Goal: Information Seeking & Learning: Learn about a topic

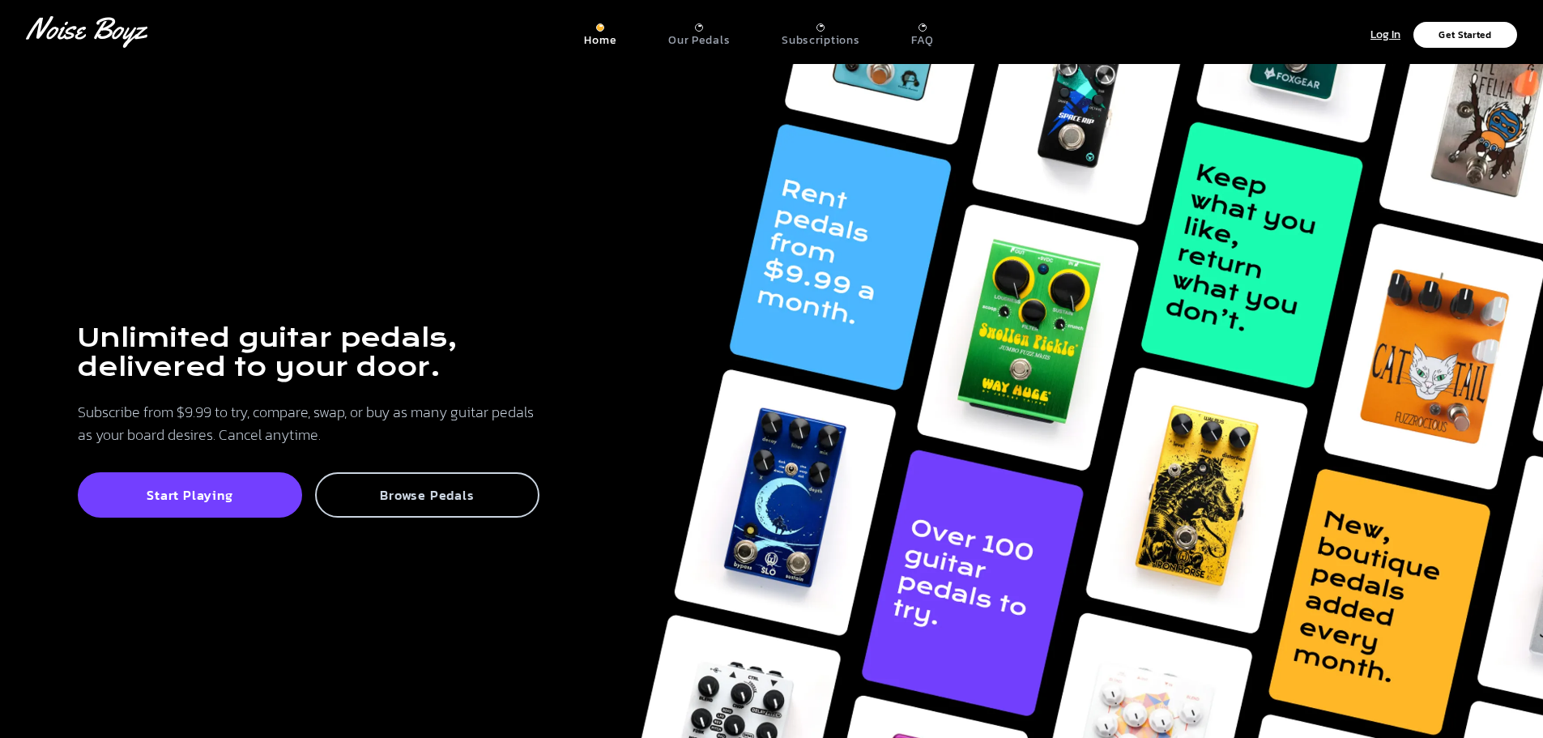
click at [440, 501] on p "Browse Pedals" at bounding box center [427, 495] width 189 height 16
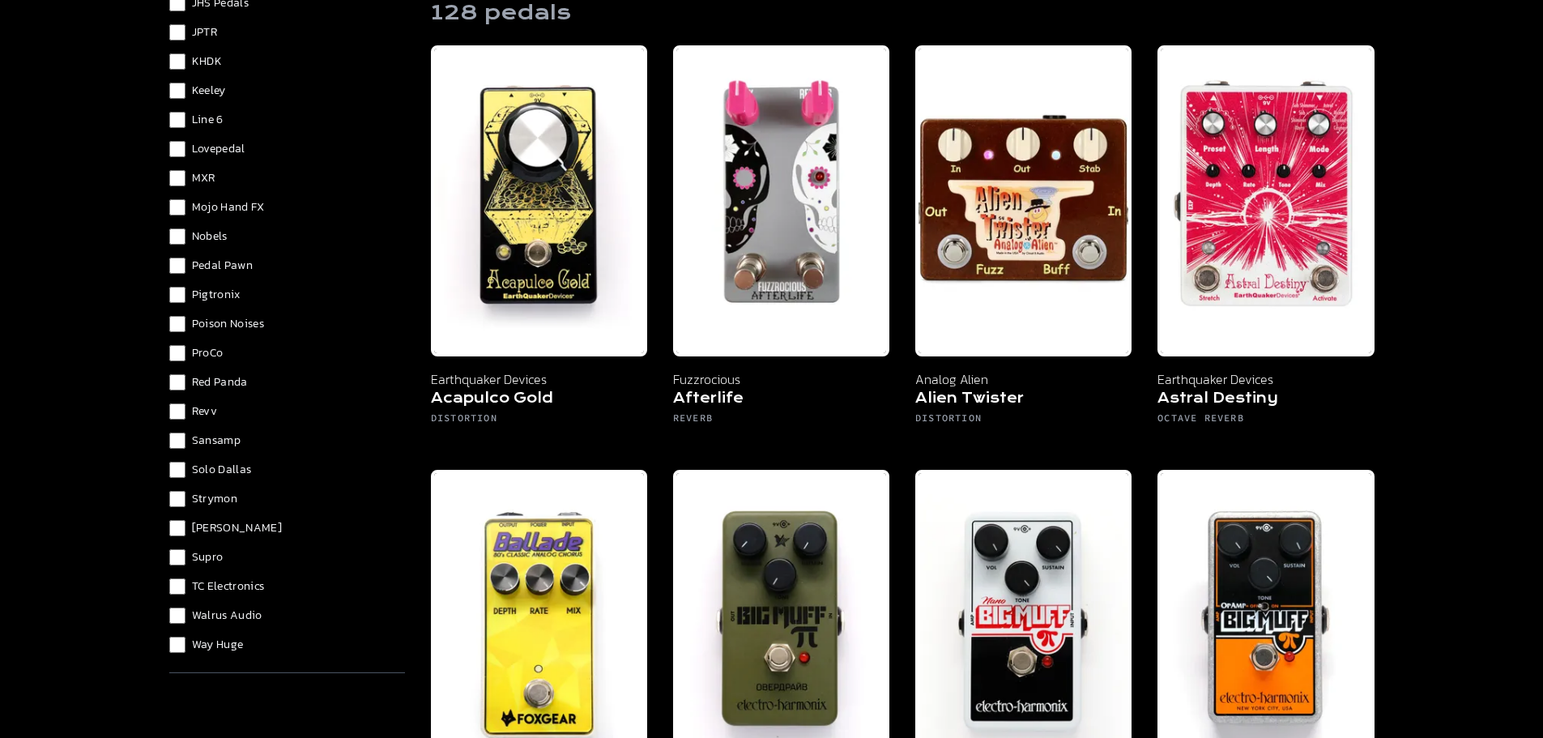
scroll to position [162, 0]
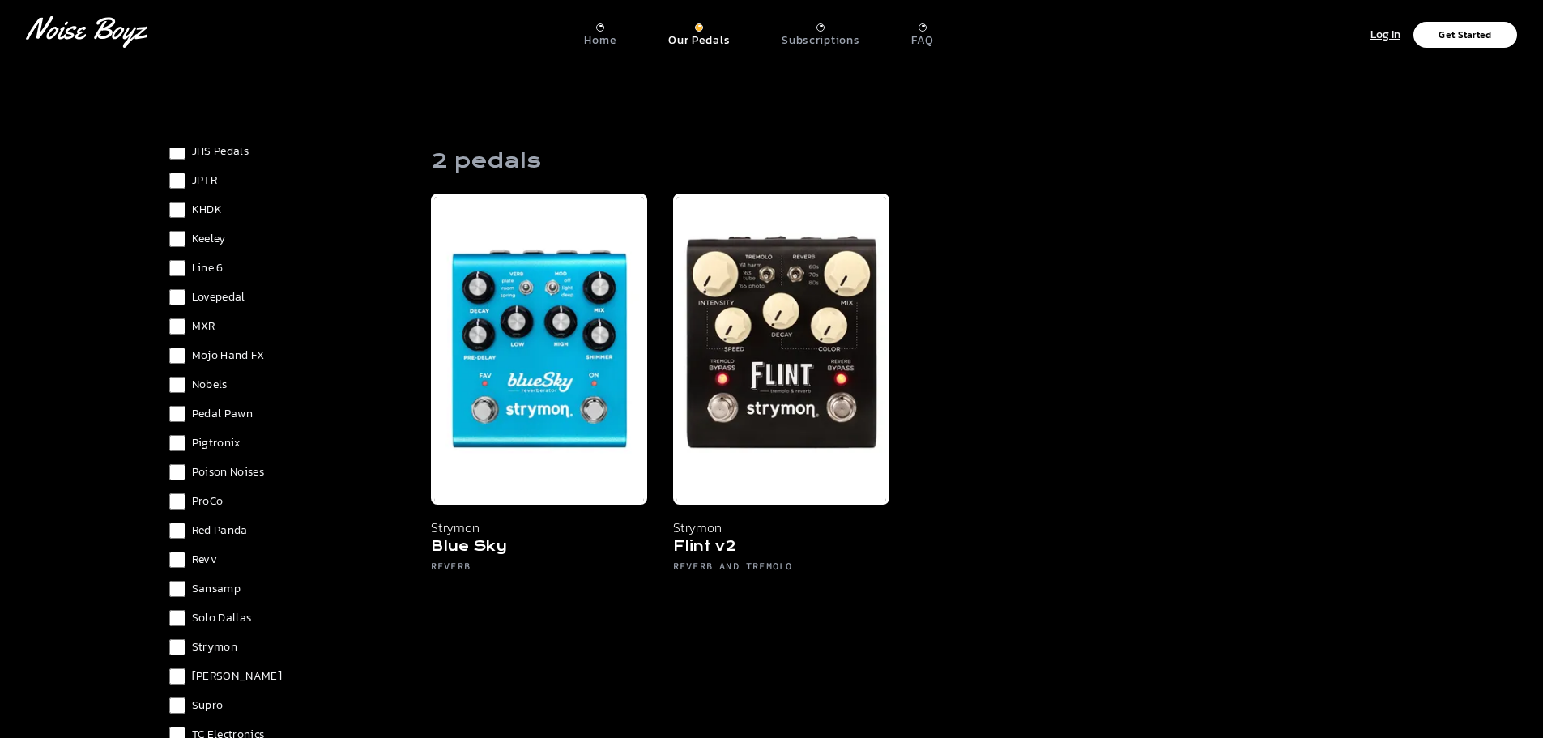
click at [178, 376] on div "Analog Alien Beetronics Boss Crowther Cusack Music DOD Deltalab Diezel Digitech…" at bounding box center [287, 224] width 236 height 1153
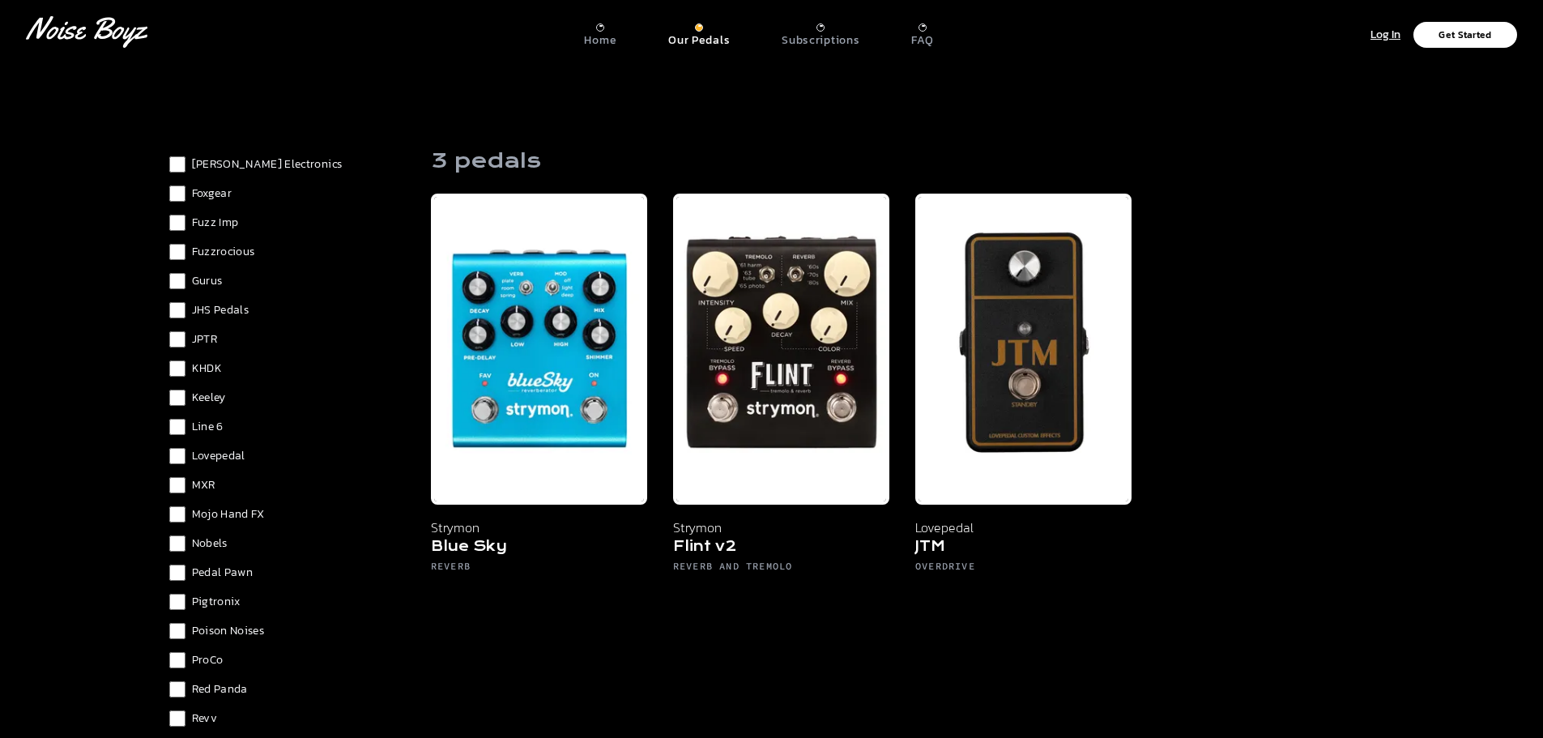
scroll to position [862, 0]
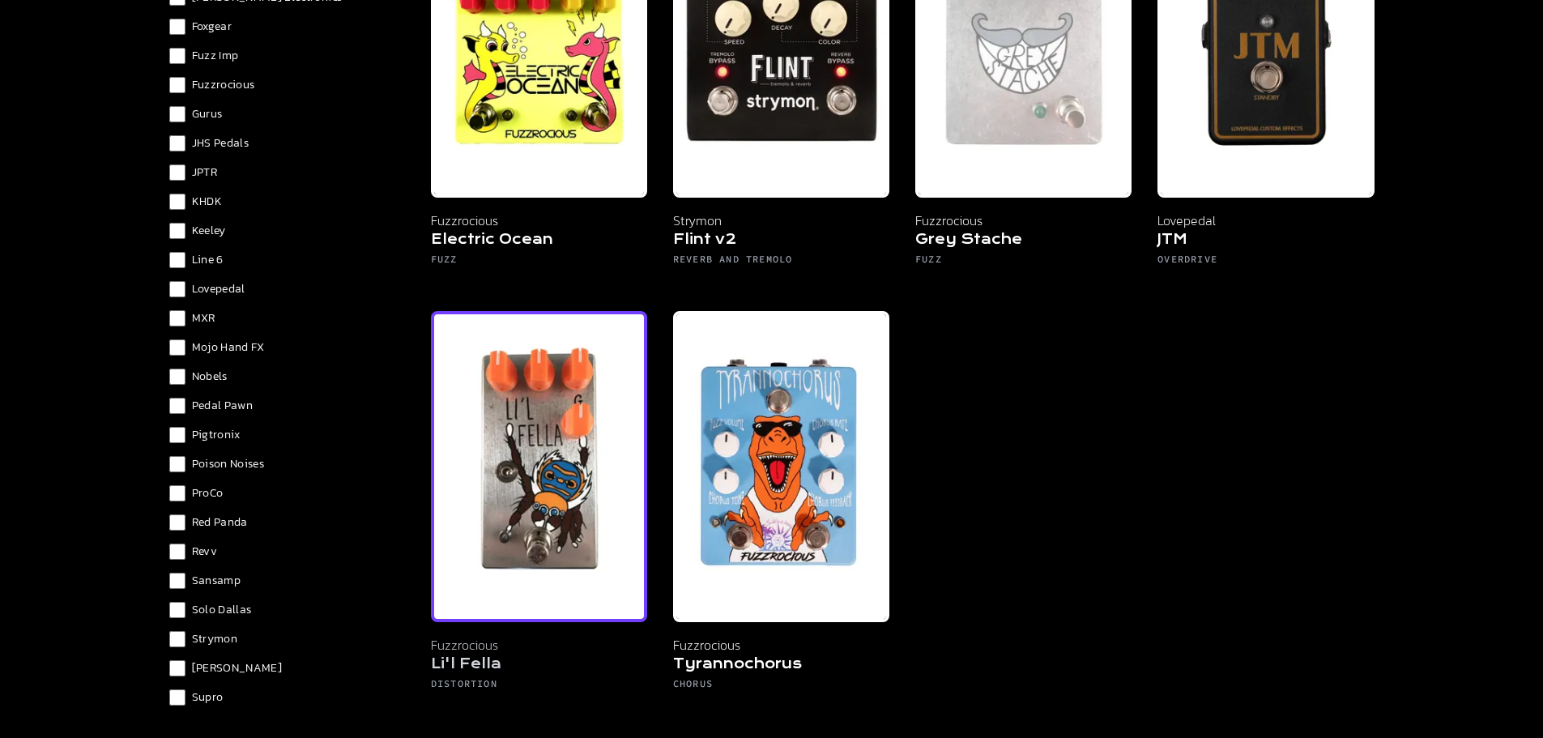
scroll to position [810, 0]
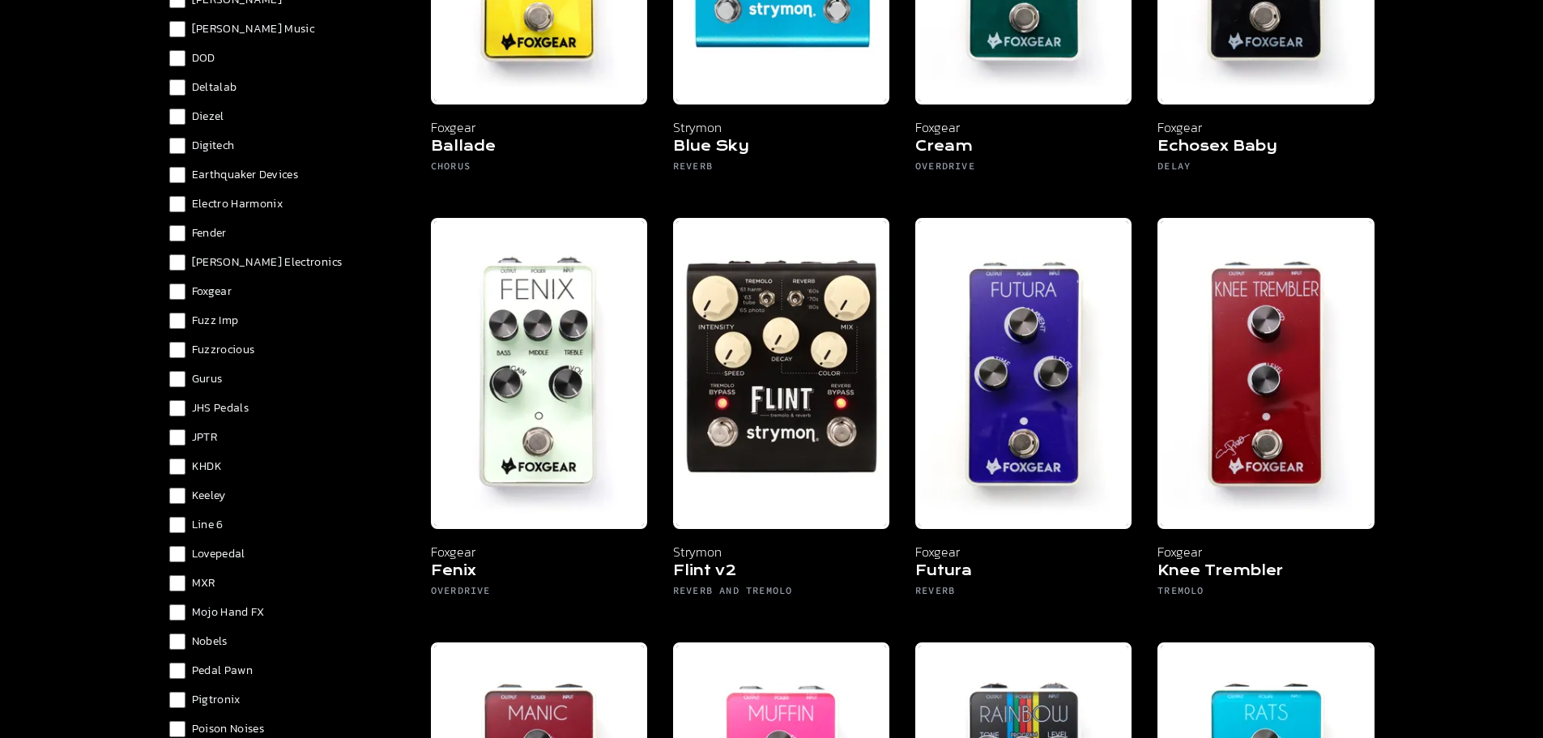
scroll to position [405, 0]
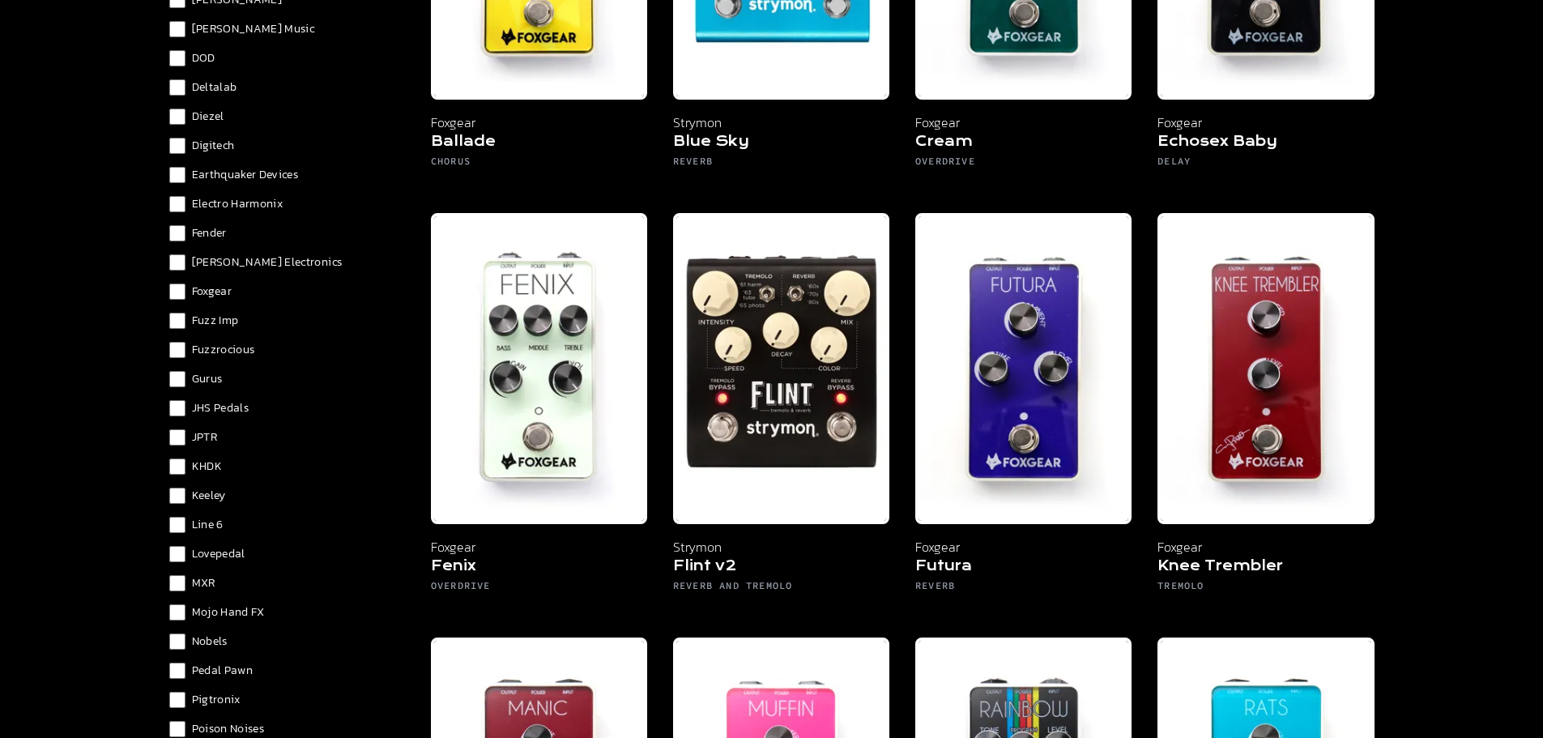
click at [185, 262] on label "Finch Electronics" at bounding box center [287, 262] width 236 height 16
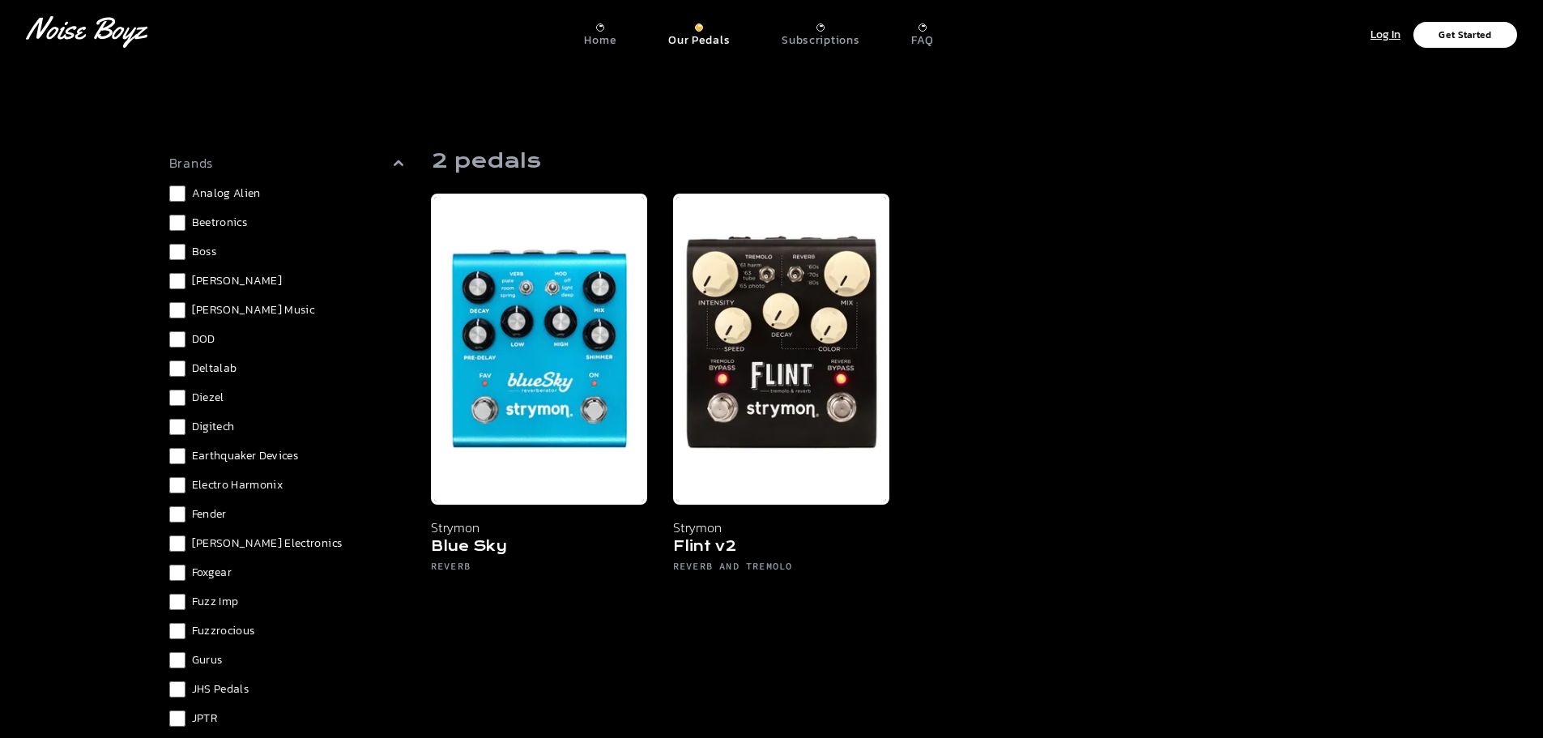
scroll to position [376, 0]
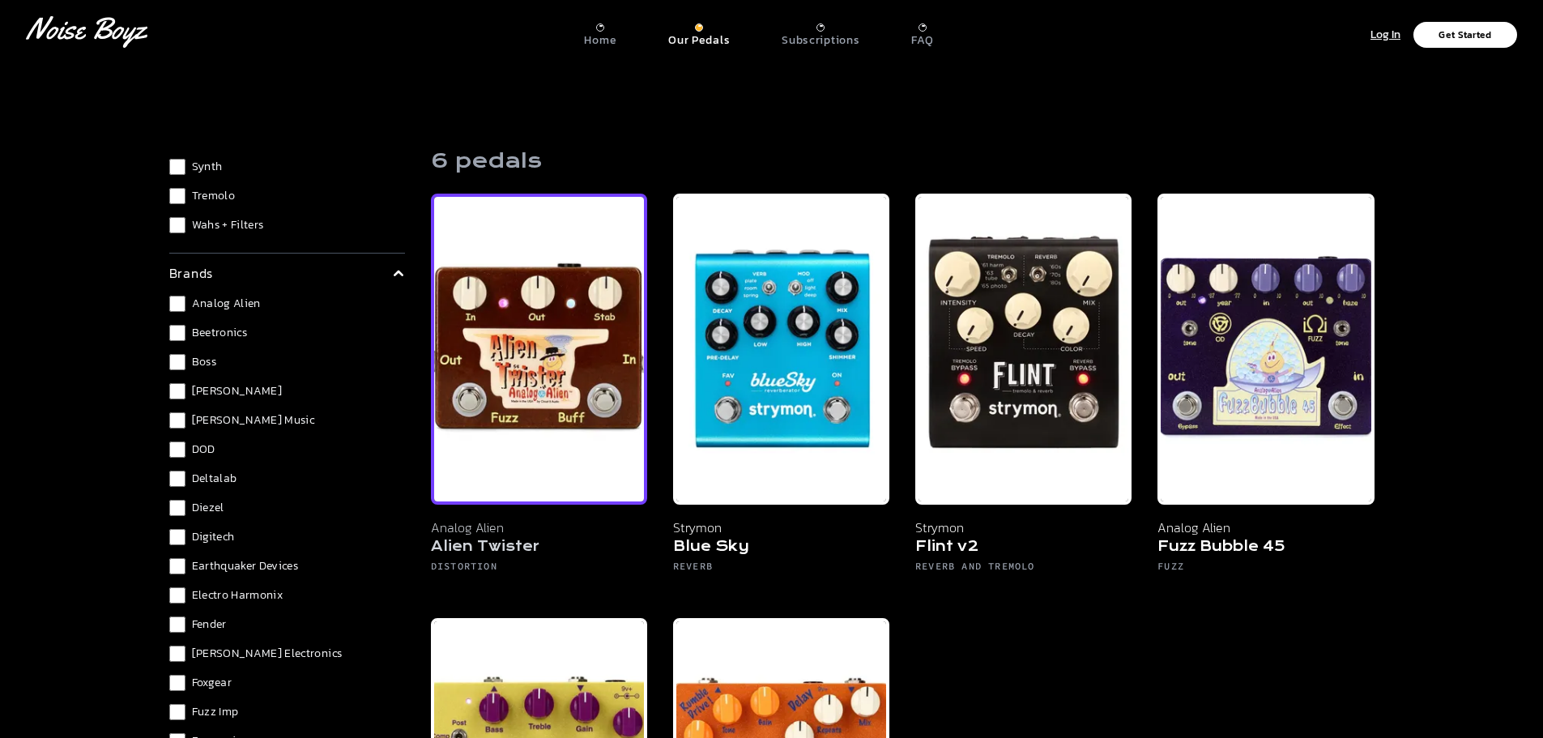
click at [564, 407] on img at bounding box center [539, 349] width 216 height 311
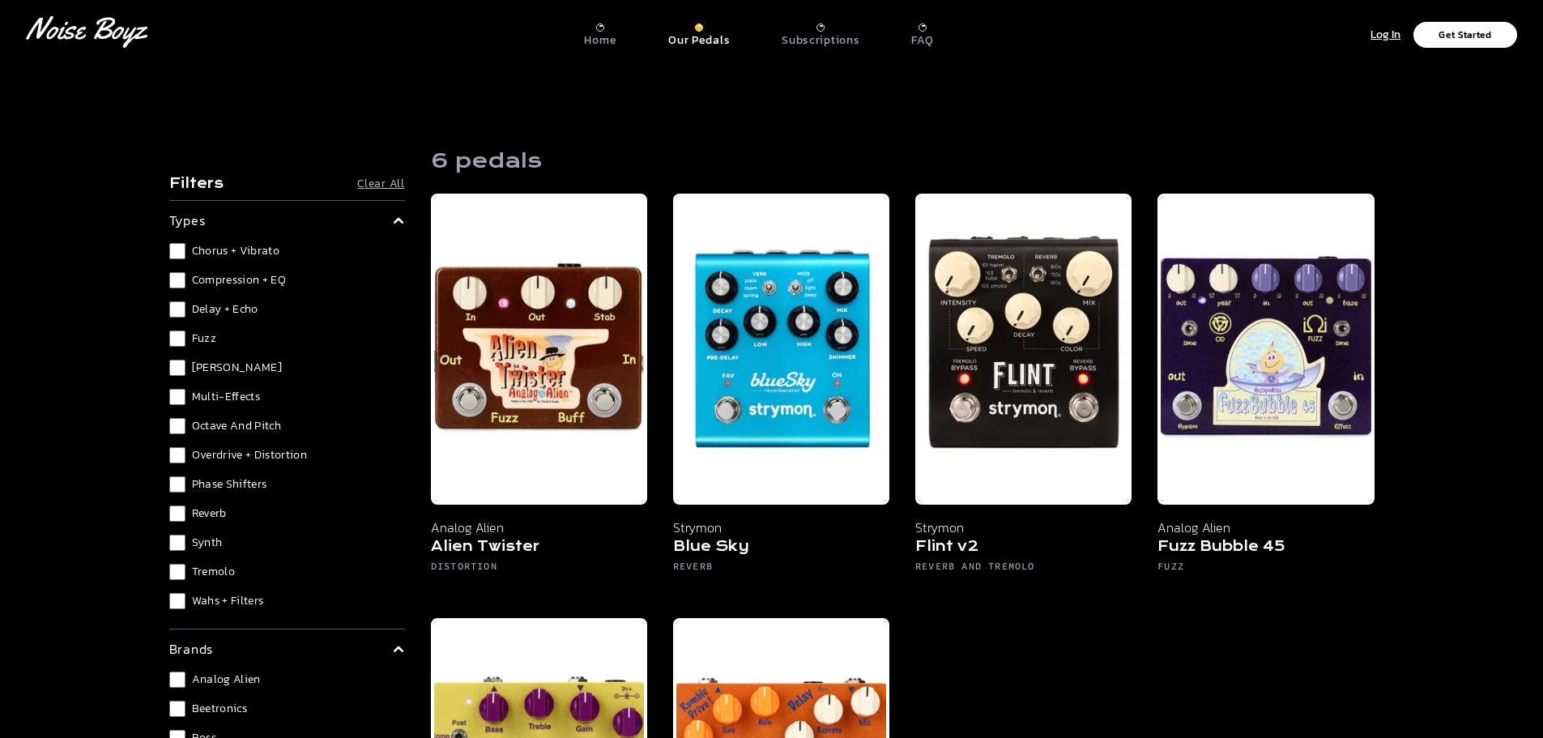
click at [377, 181] on button "Clear All" at bounding box center [380, 184] width 47 height 16
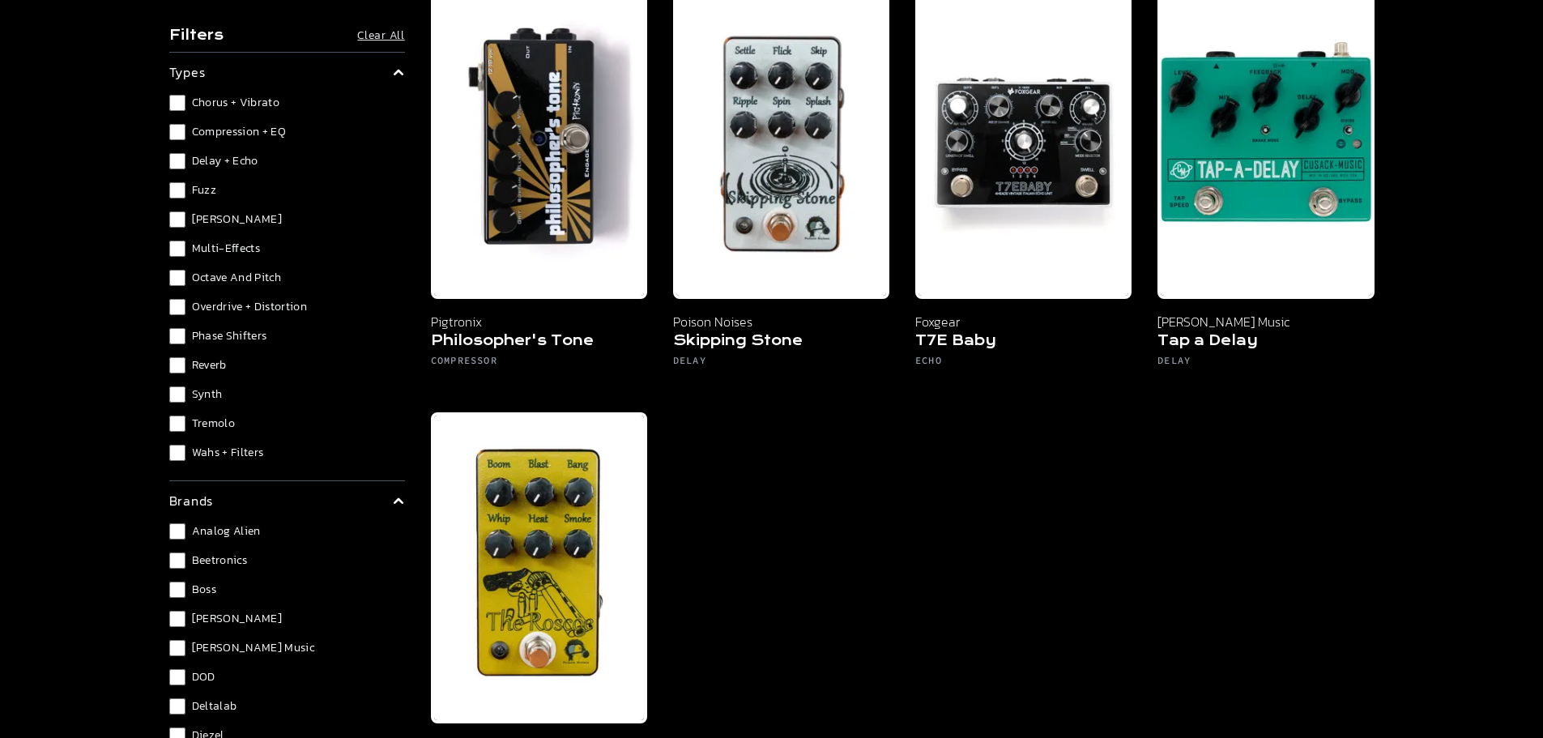
scroll to position [810, 0]
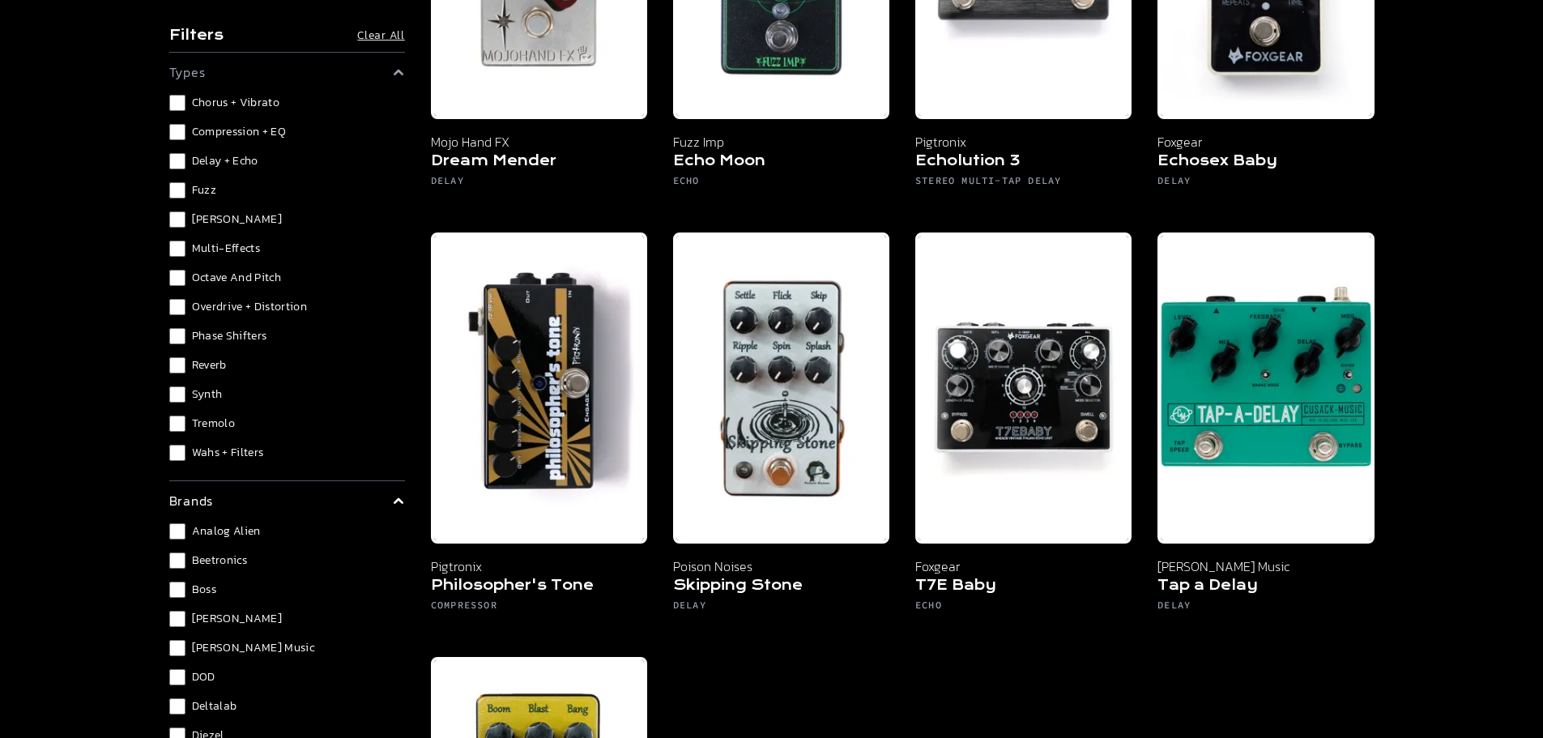
click at [185, 133] on label "Compression + EQ" at bounding box center [287, 132] width 236 height 16
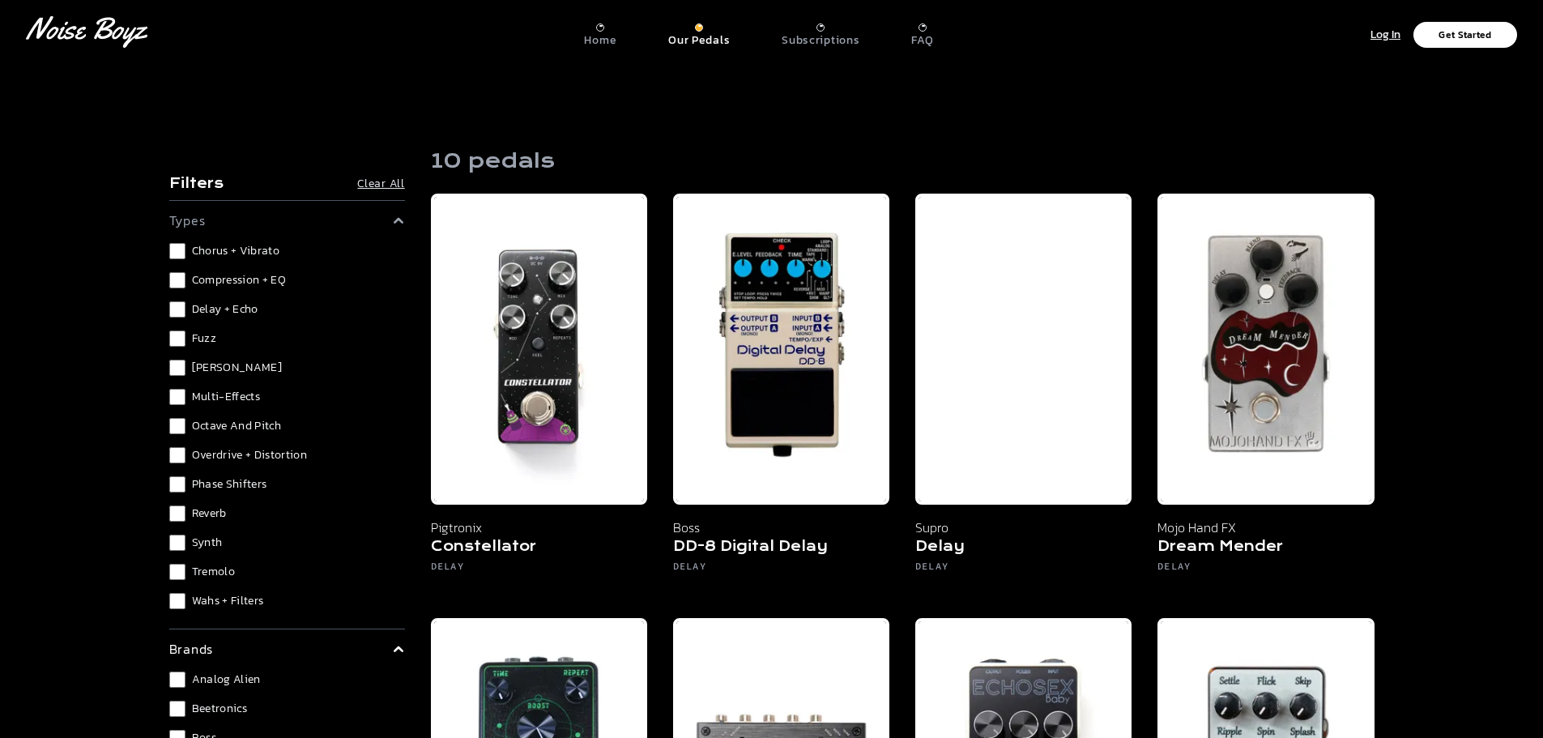
click at [188, 313] on label "Delay + Echo" at bounding box center [287, 309] width 236 height 16
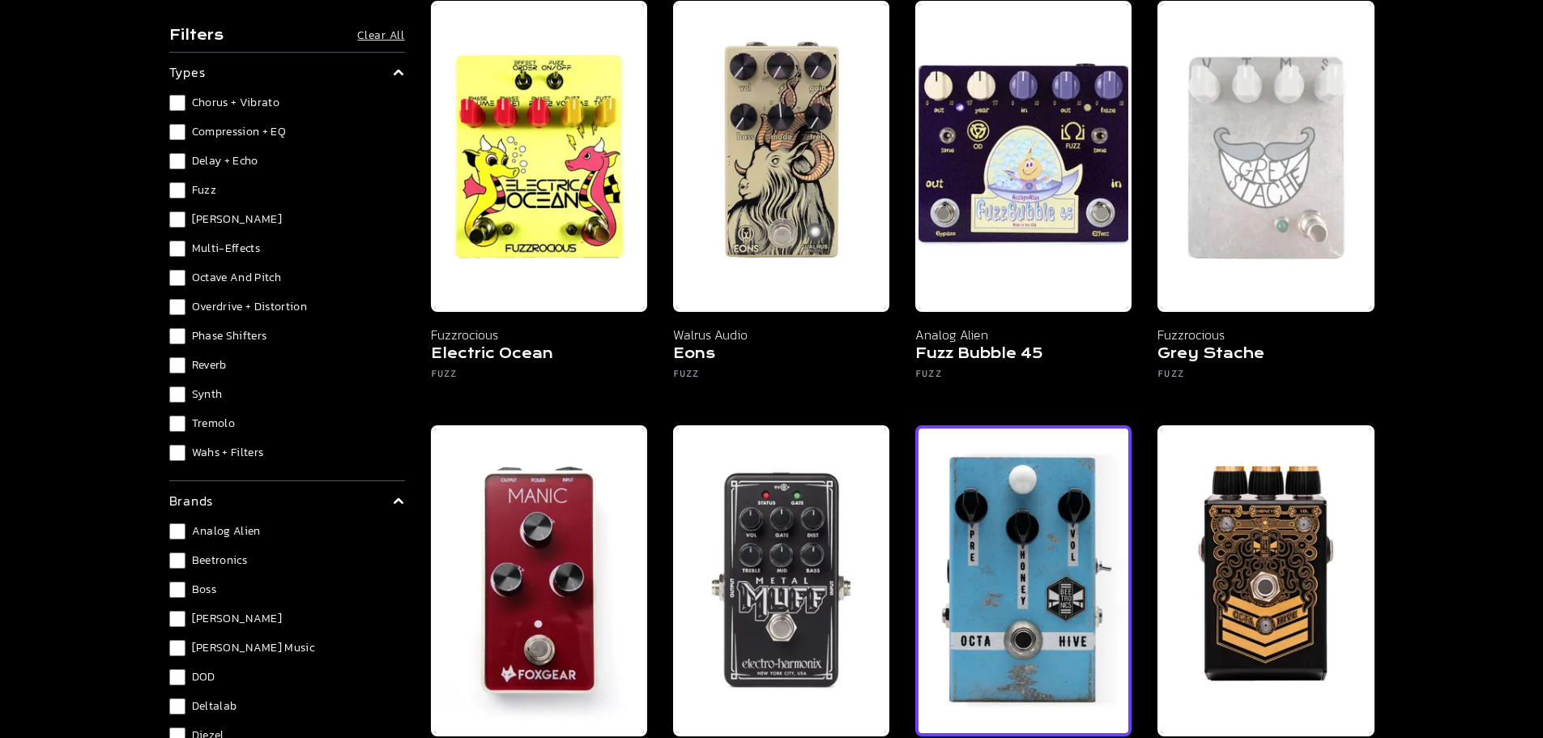
scroll to position [567, 0]
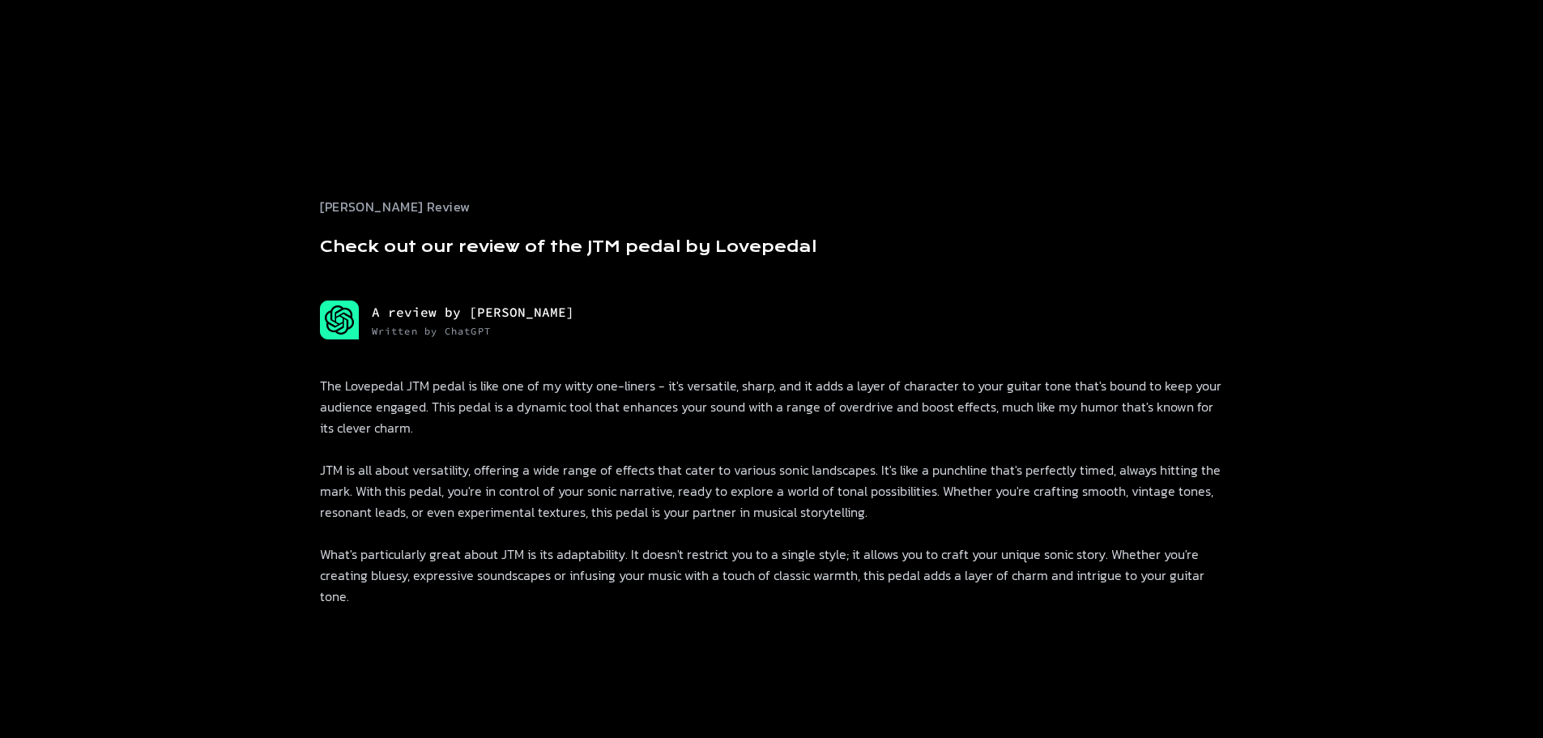
scroll to position [81, 0]
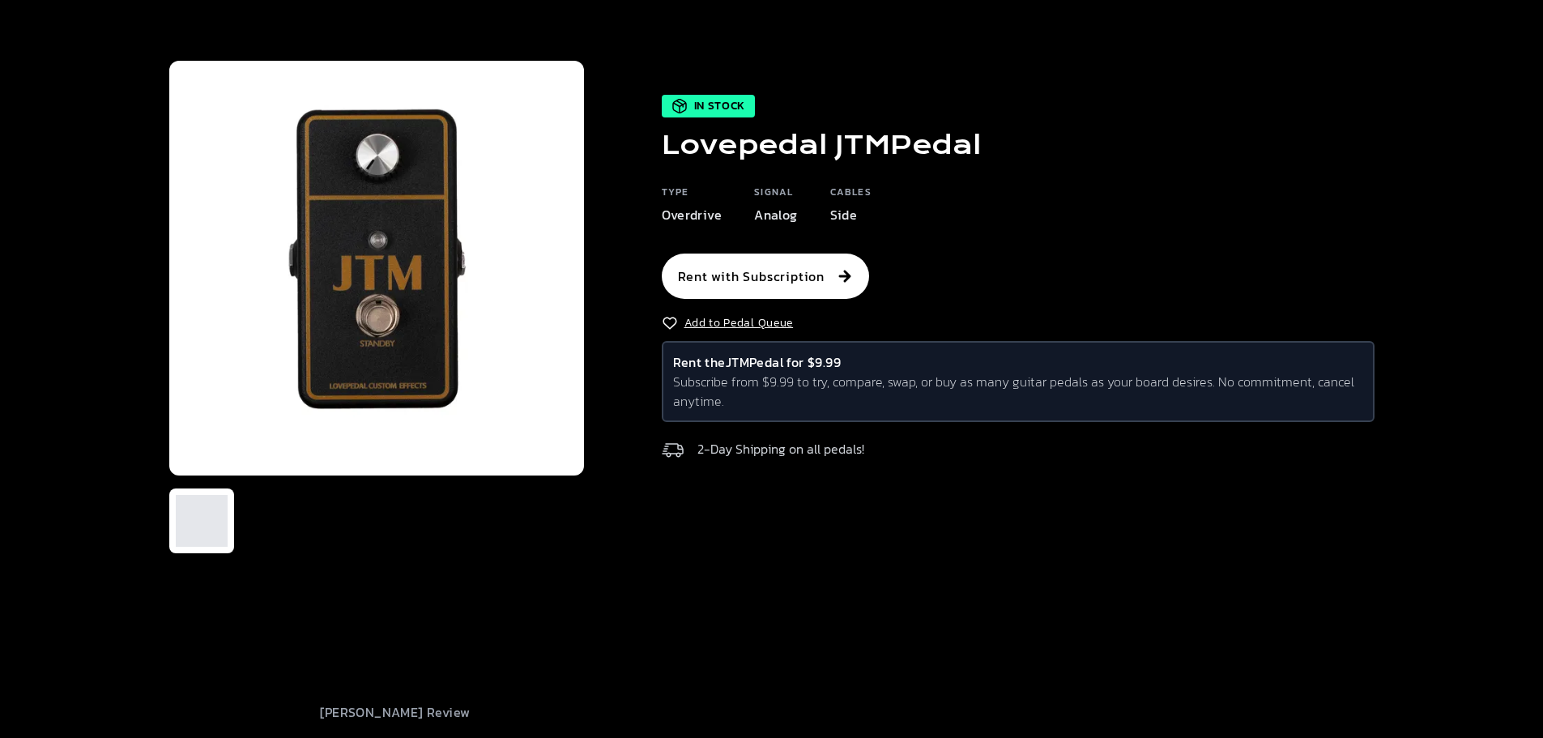
drag, startPoint x: 652, startPoint y: 149, endPoint x: 660, endPoint y: 150, distance: 8.1
click at [660, 150] on div "In Stock Lovepedal JTM Pedal Type Overdrive Signal Analog Cables Side Rent with…" at bounding box center [979, 281] width 790 height 373
drag, startPoint x: 663, startPoint y: 154, endPoint x: 994, endPoint y: 155, distance: 331.3
click at [994, 155] on div "In Stock Lovepedal JTM Pedal Type Overdrive Signal Analog Cables Side Rent with…" at bounding box center [979, 281] width 790 height 373
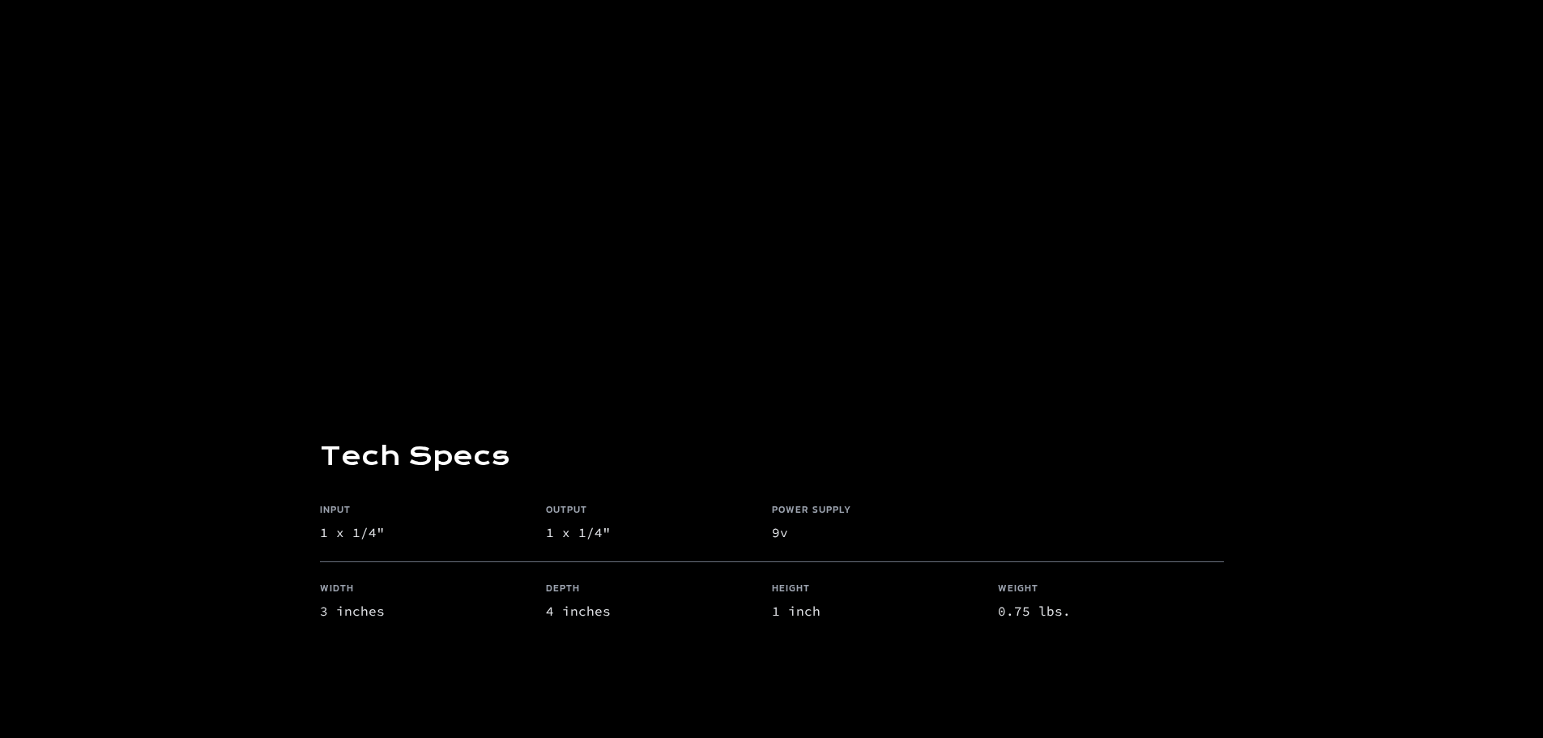
scroll to position [1134, 0]
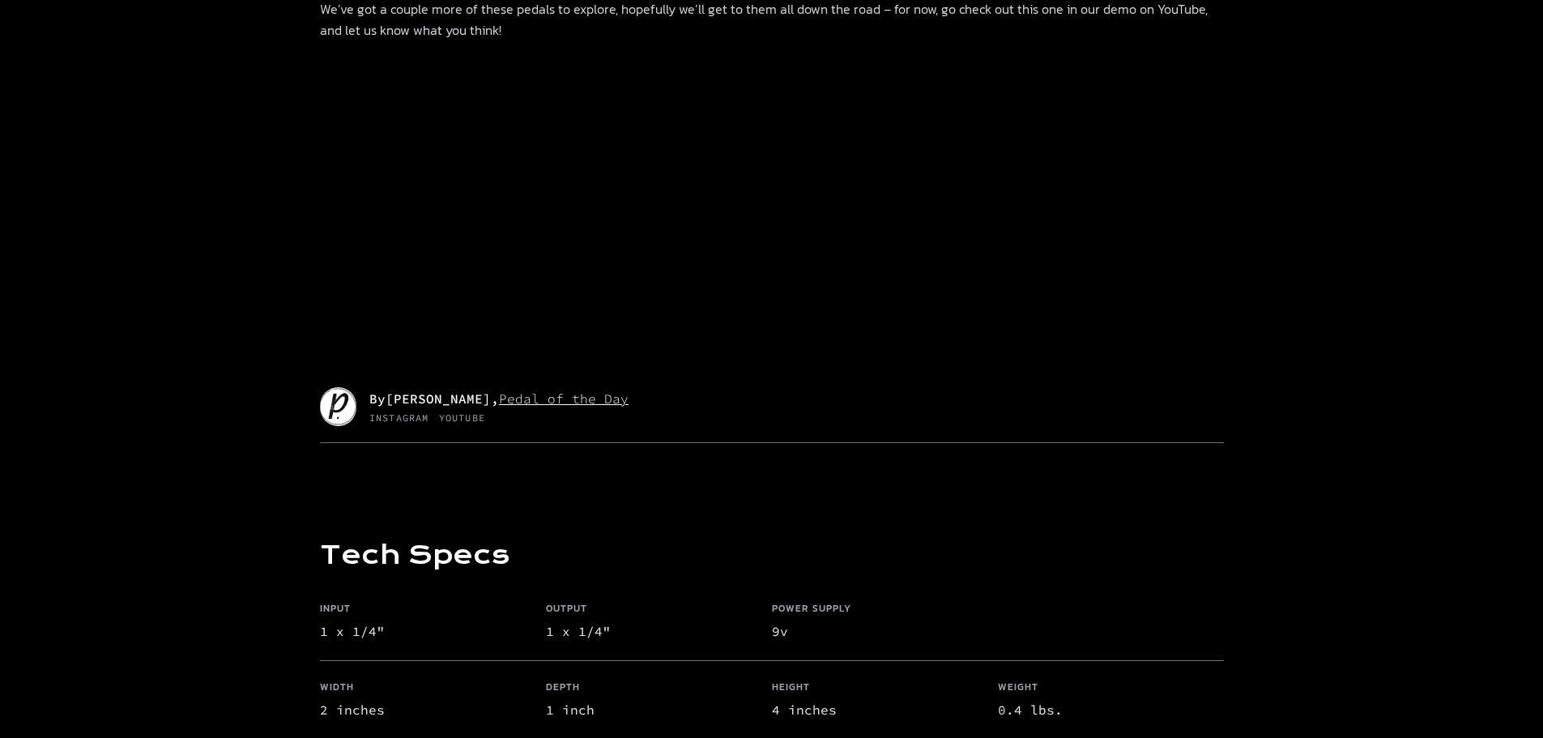
scroll to position [1377, 0]
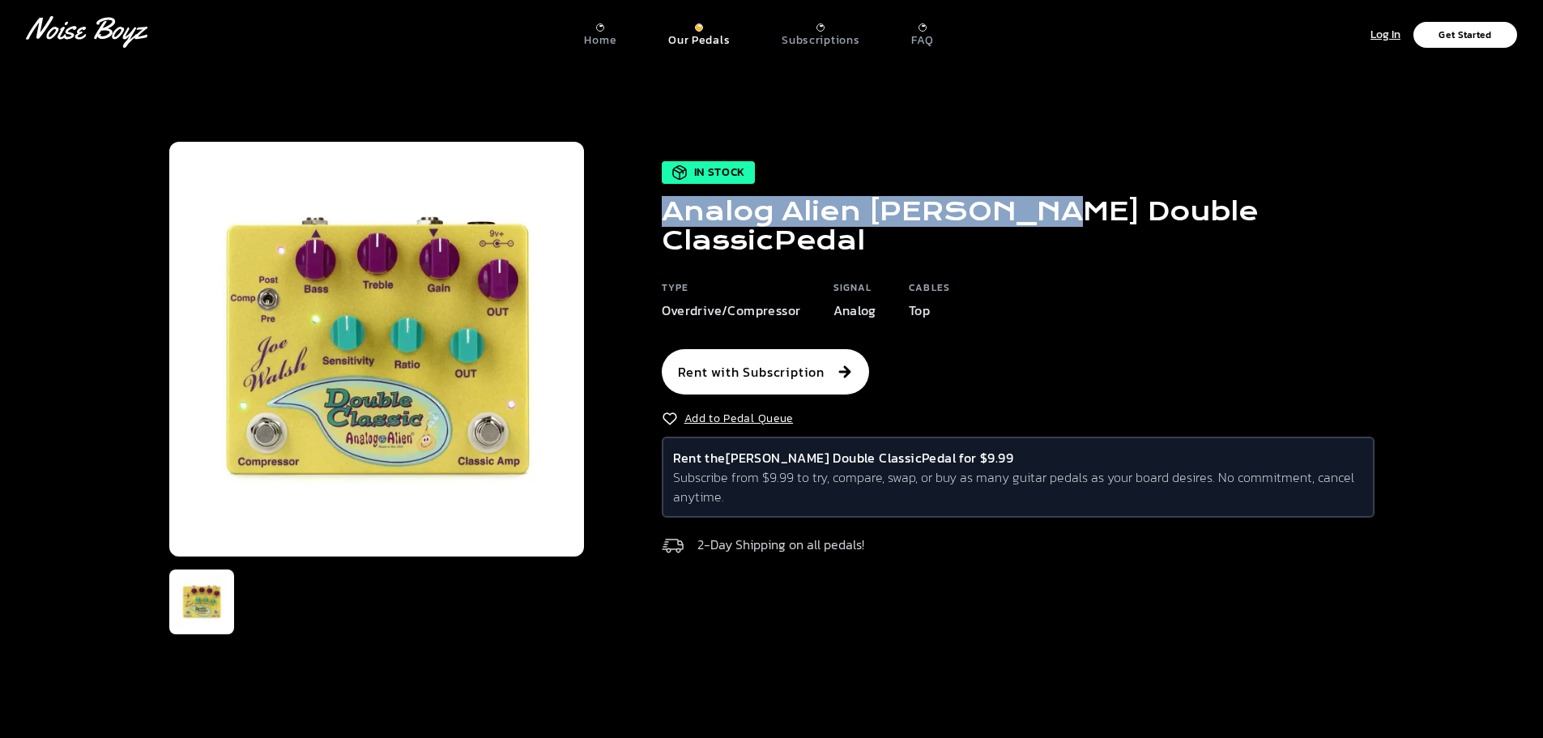
drag, startPoint x: 664, startPoint y: 238, endPoint x: 997, endPoint y: 232, distance: 332.9
click at [1026, 229] on h1 "Analog Alien Joe Walsh Double Classic Pedal" at bounding box center [1018, 226] width 713 height 58
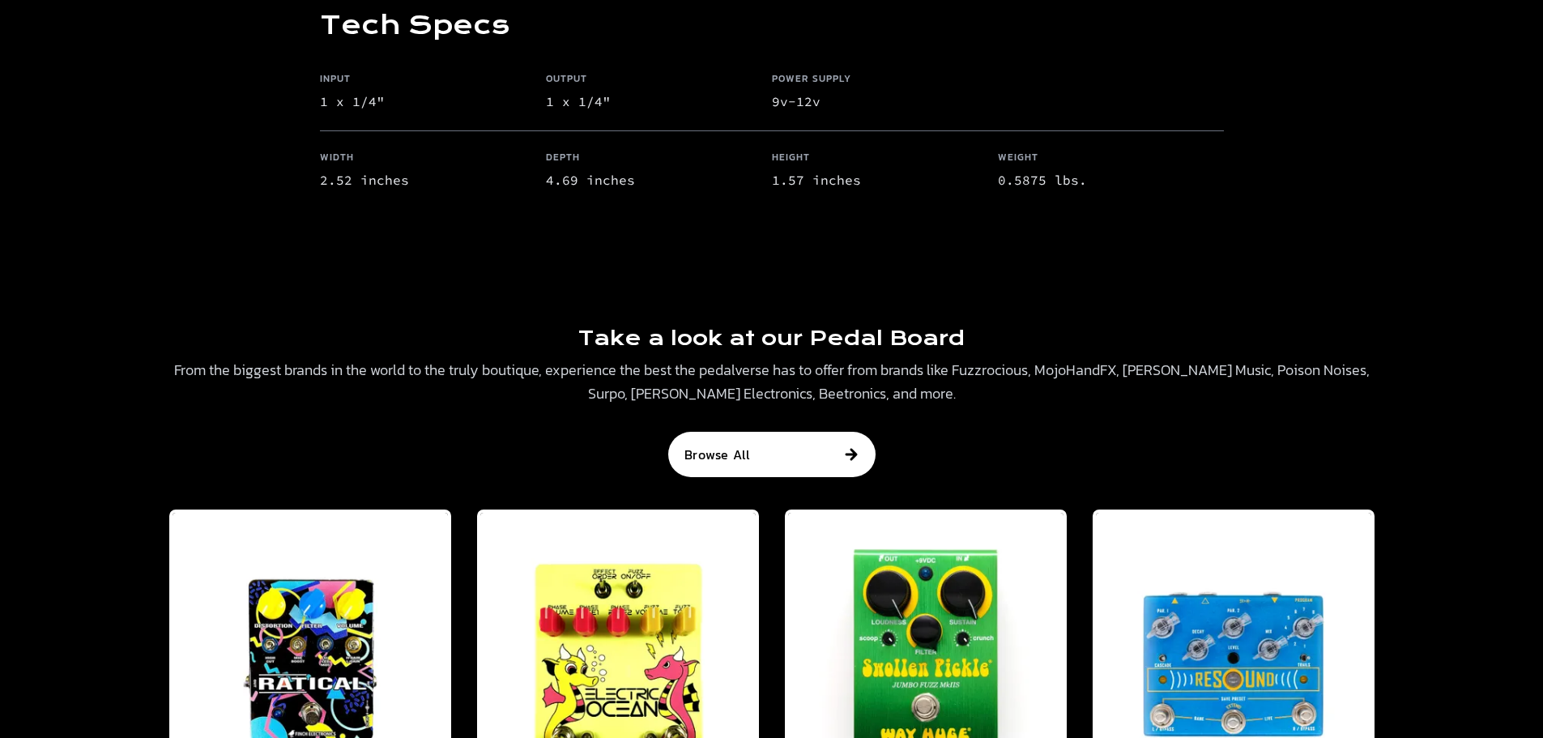
scroll to position [2025, 0]
